Goal: Obtain resource: Download file/media

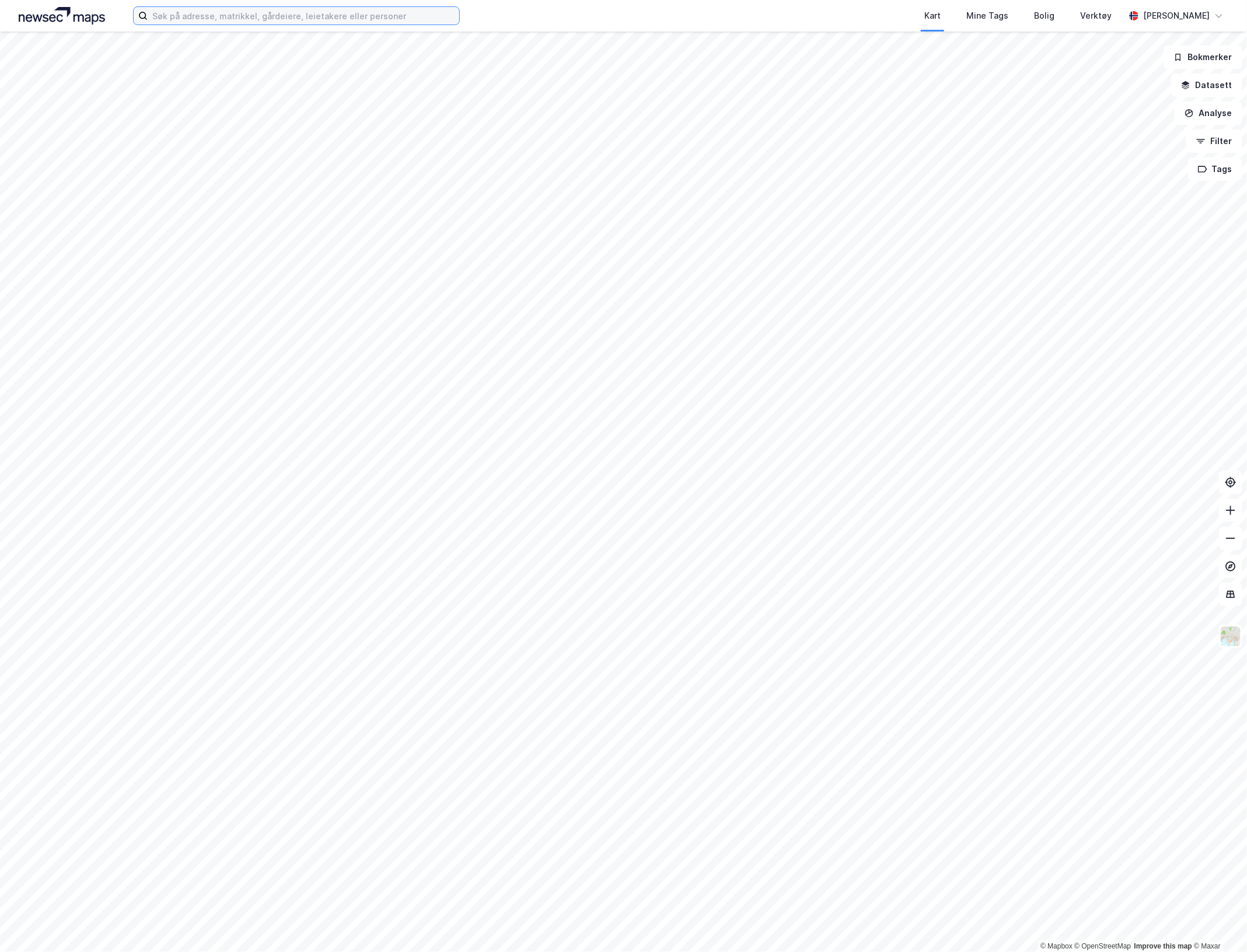
click at [168, 17] on input at bounding box center [303, 16] width 312 height 17
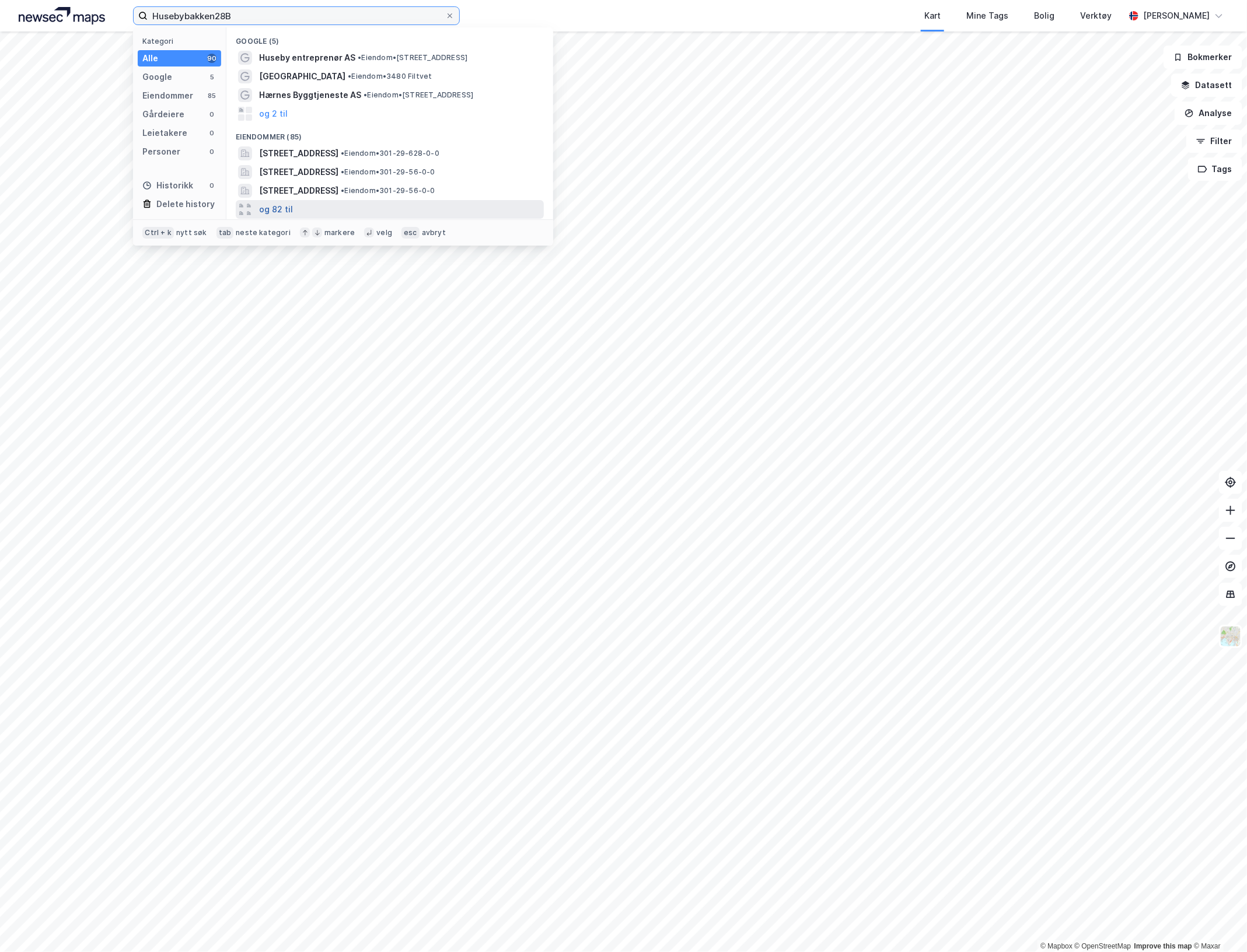
type input "Husebybakken28B"
click at [279, 205] on button "og 82 til" at bounding box center [275, 209] width 34 height 14
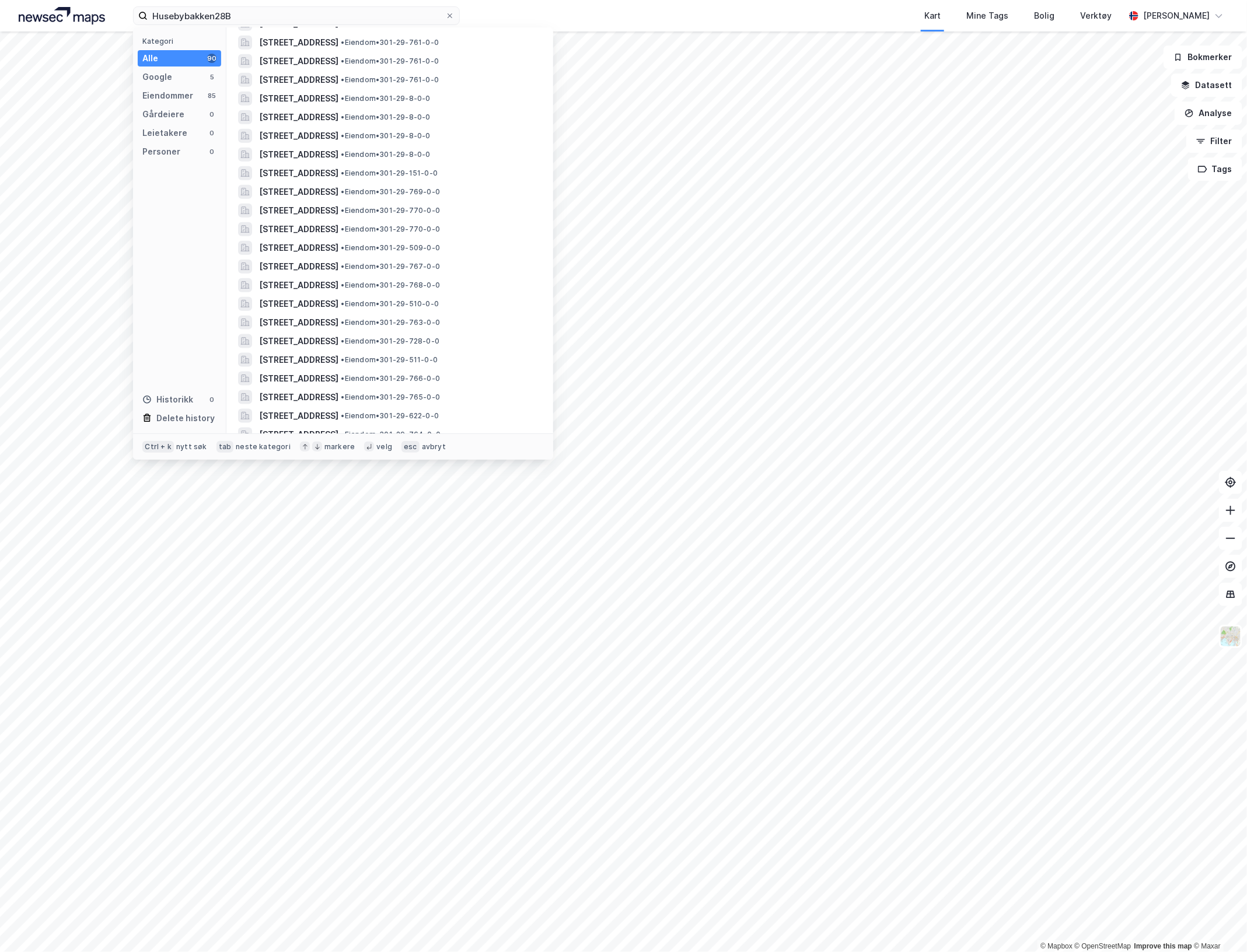
scroll to position [802, 0]
click at [291, 281] on span "[STREET_ADDRESS]" at bounding box center [299, 284] width 79 height 14
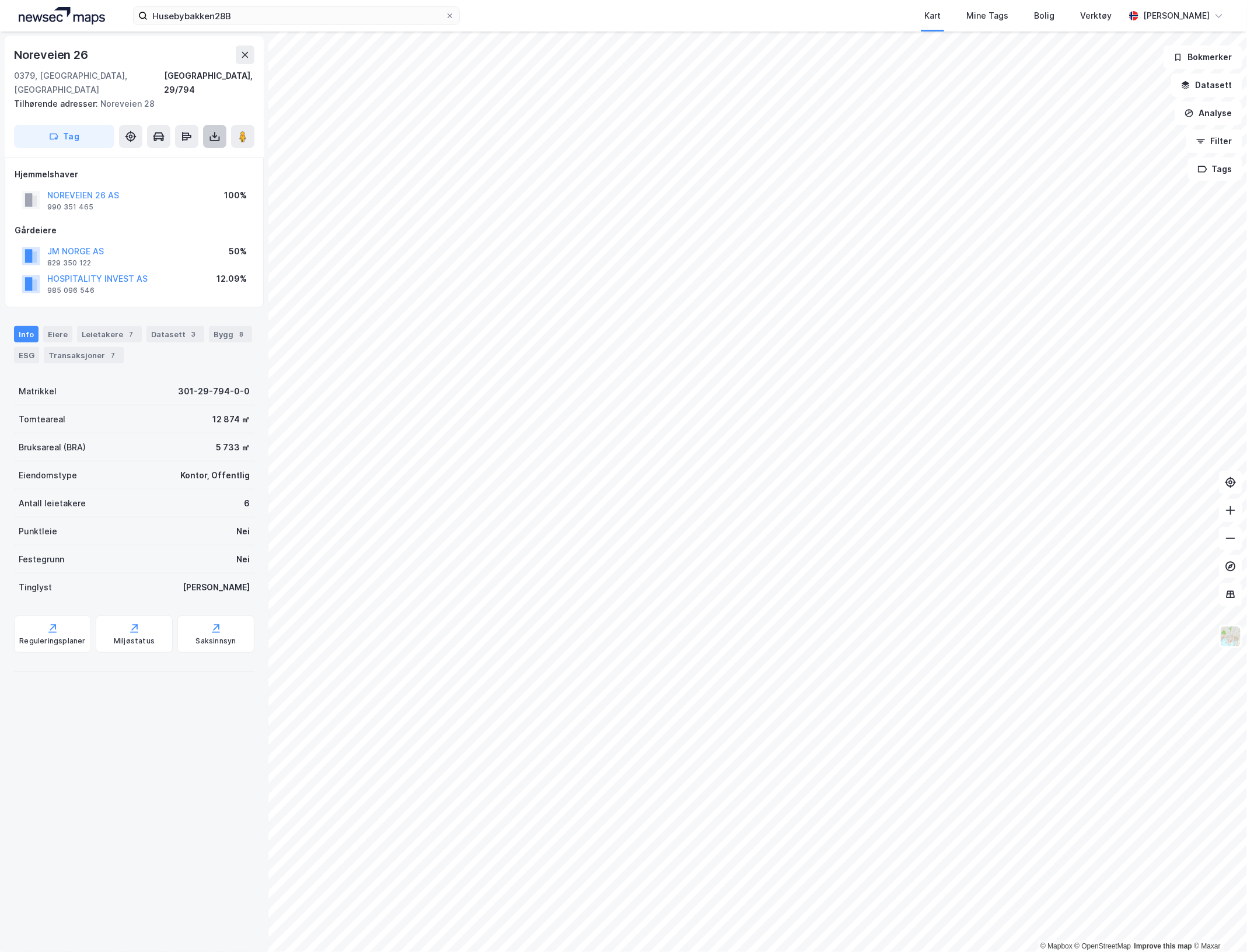
click at [214, 132] on icon at bounding box center [215, 135] width 1 height 7
click at [166, 155] on div "Last ned grunnbok" at bounding box center [157, 160] width 68 height 9
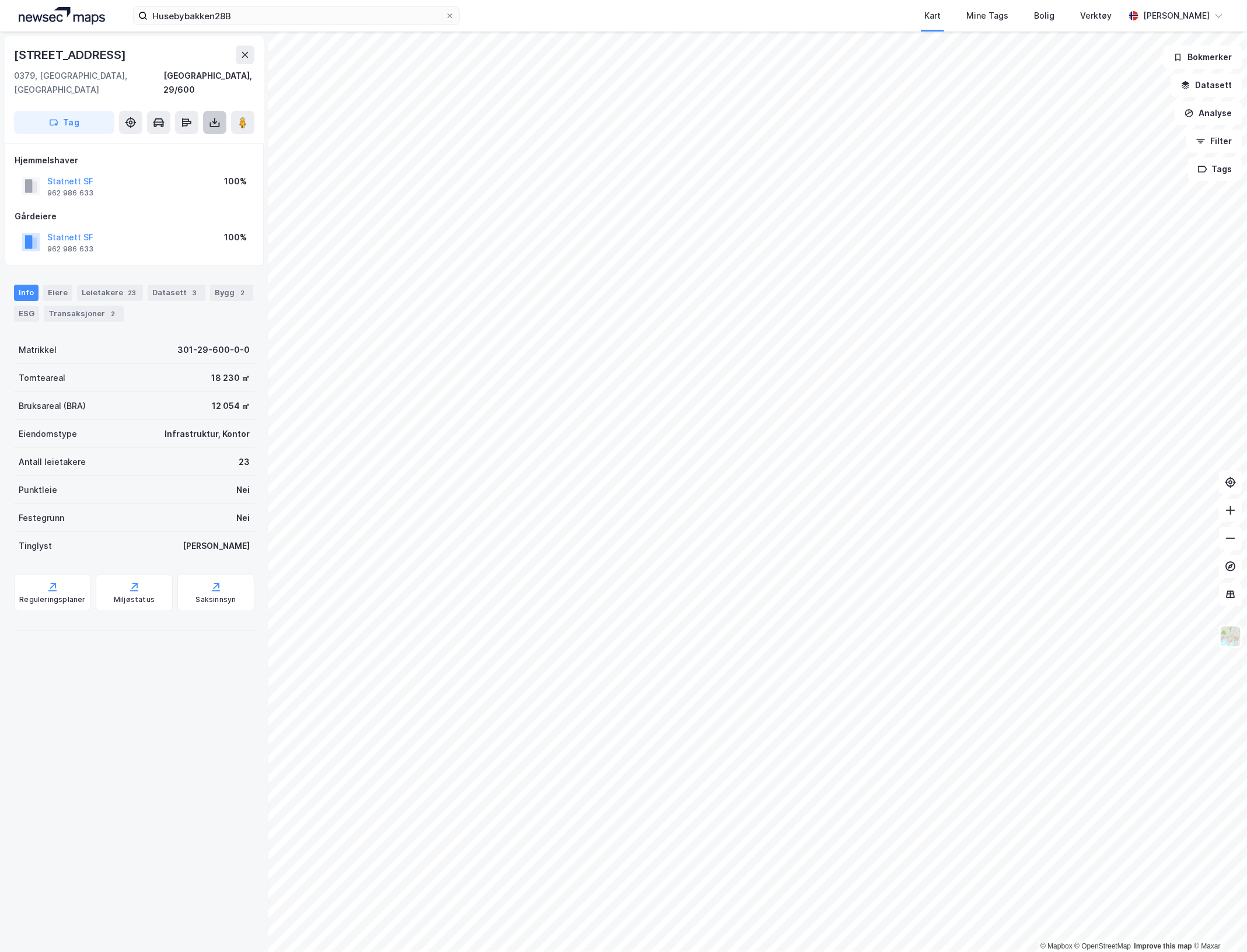
click at [217, 117] on icon at bounding box center [215, 122] width 12 height 12
click at [175, 141] on div "Last ned grunnbok" at bounding box center [157, 146] width 68 height 9
click at [216, 117] on icon at bounding box center [215, 122] width 12 height 12
click at [165, 136] on div "Last ned grunnbok" at bounding box center [164, 146] width 125 height 19
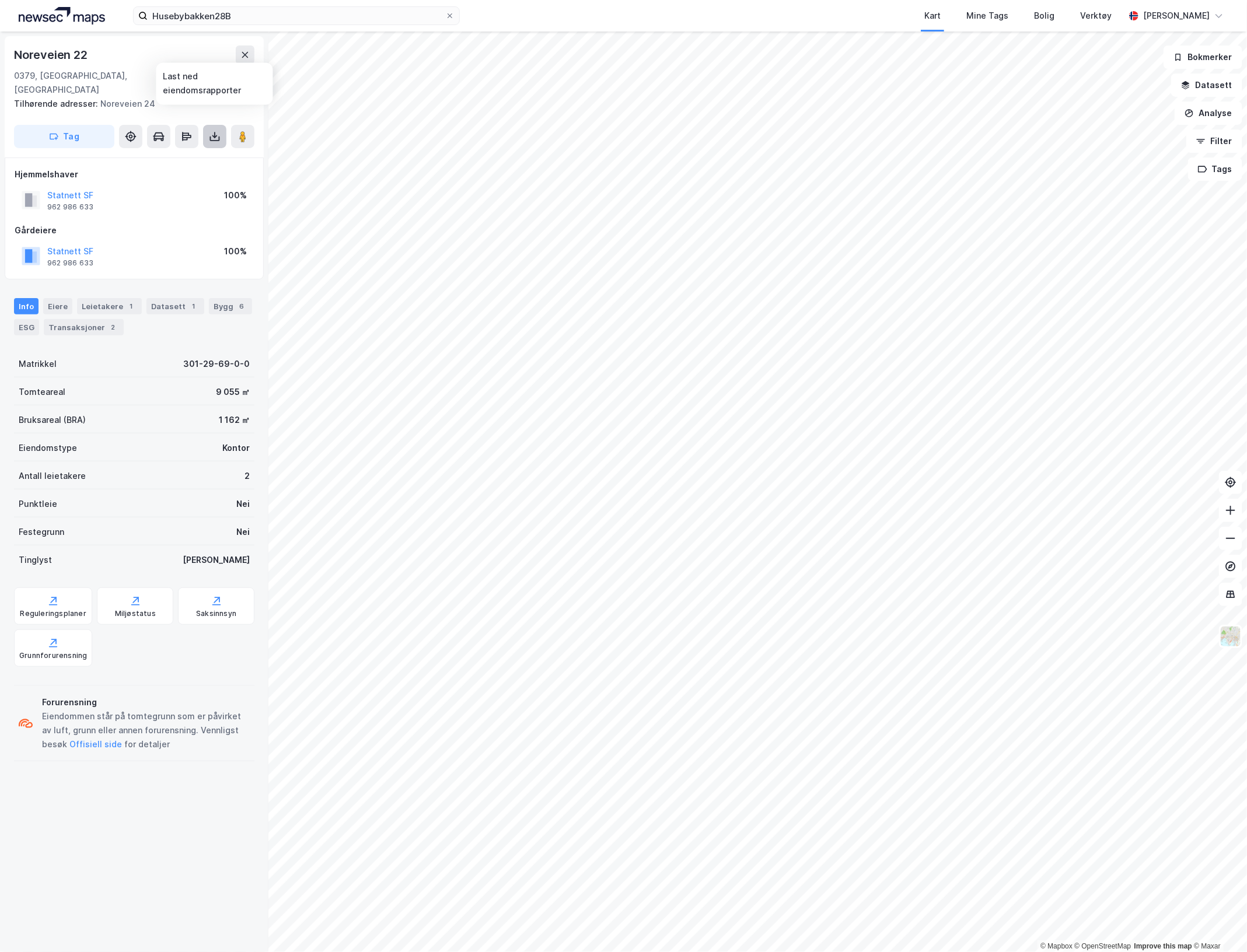
click at [217, 130] on icon at bounding box center [215, 136] width 12 height 12
click at [168, 155] on div "Last ned grunnbok" at bounding box center [157, 160] width 68 height 9
